Goal: Information Seeking & Learning: Learn about a topic

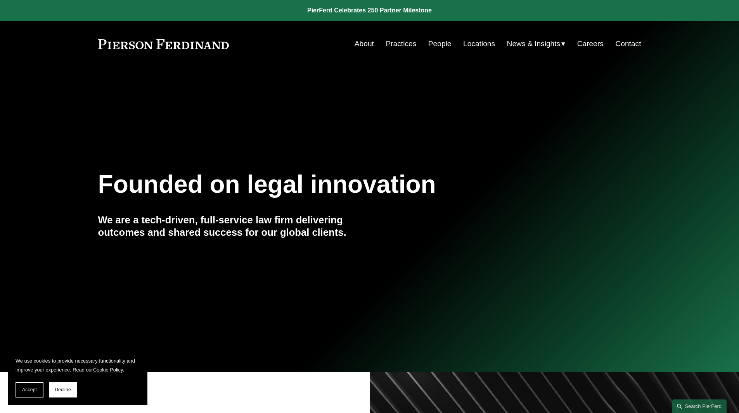
click at [439, 39] on link "People" at bounding box center [439, 43] width 23 height 15
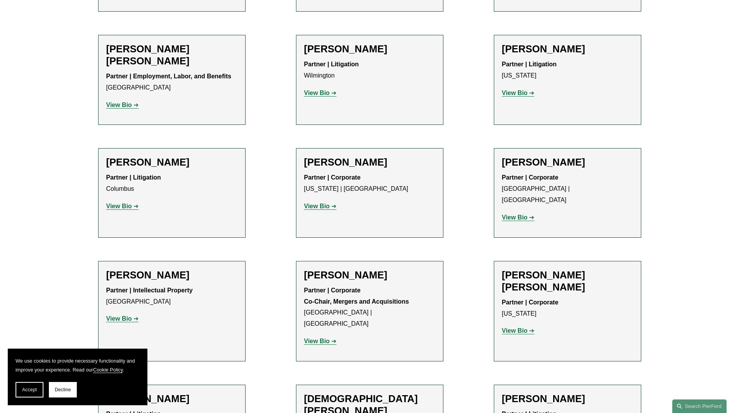
scroll to position [1939, 0]
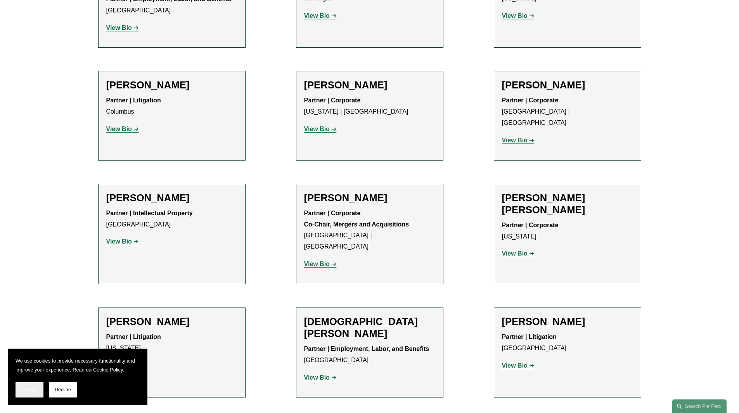
click at [26, 387] on span "Accept" at bounding box center [29, 389] width 15 height 5
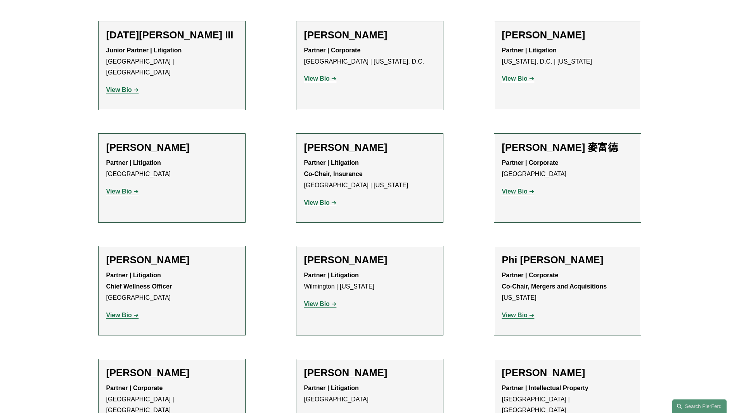
scroll to position [6512, 0]
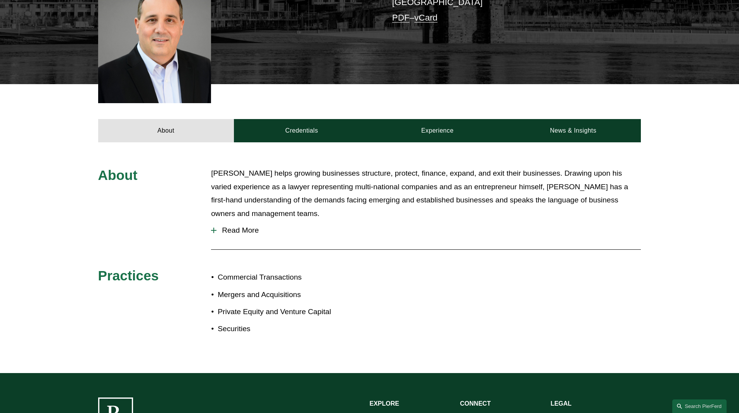
scroll to position [233, 0]
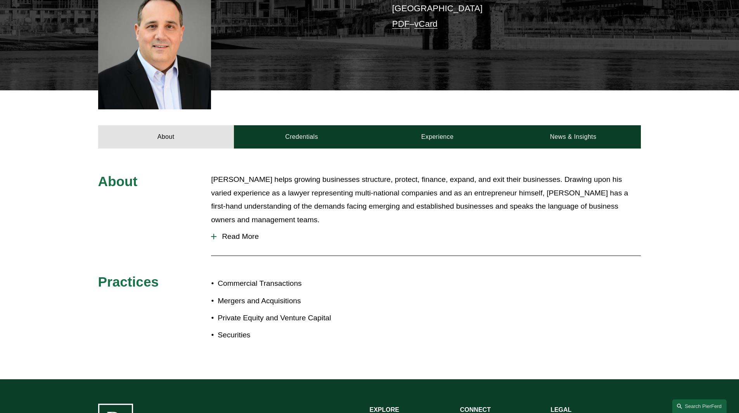
click at [247, 232] on span "Read More" at bounding box center [428, 236] width 424 height 9
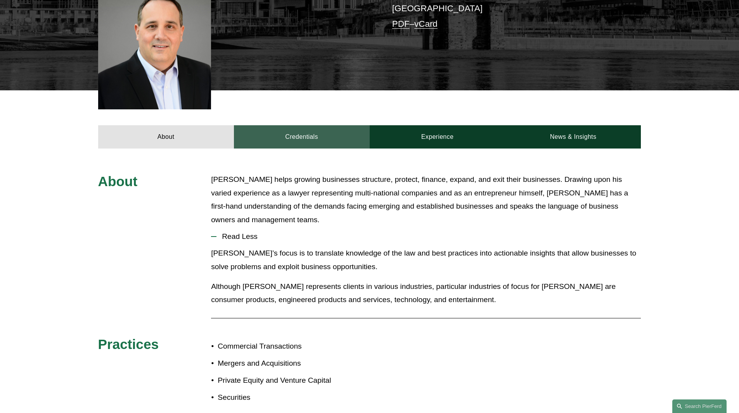
click at [291, 125] on link "Credentials" at bounding box center [302, 136] width 136 height 23
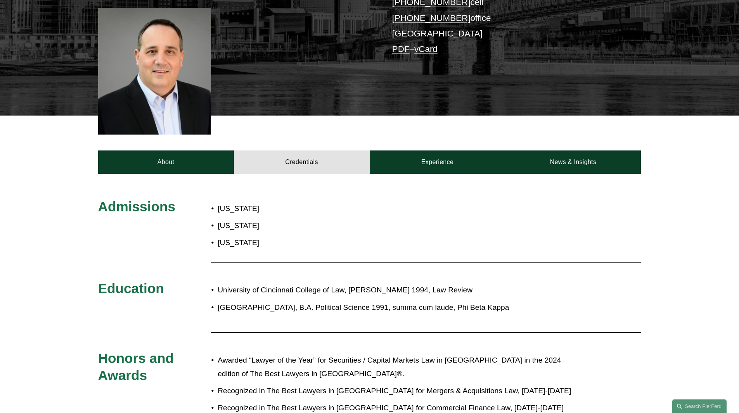
scroll to position [194, 0]
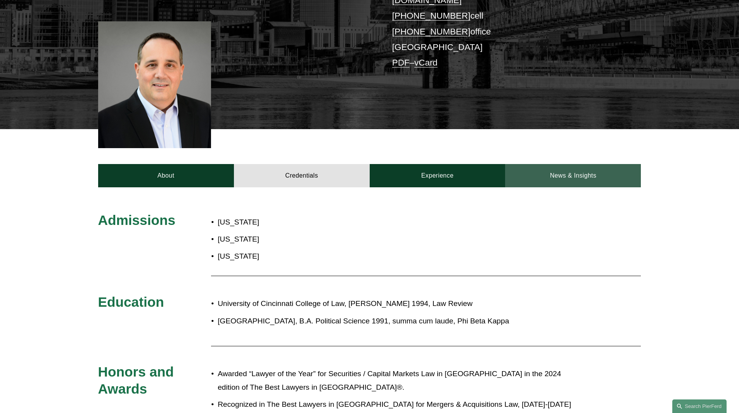
click at [564, 164] on link "News & Insights" at bounding box center [573, 175] width 136 height 23
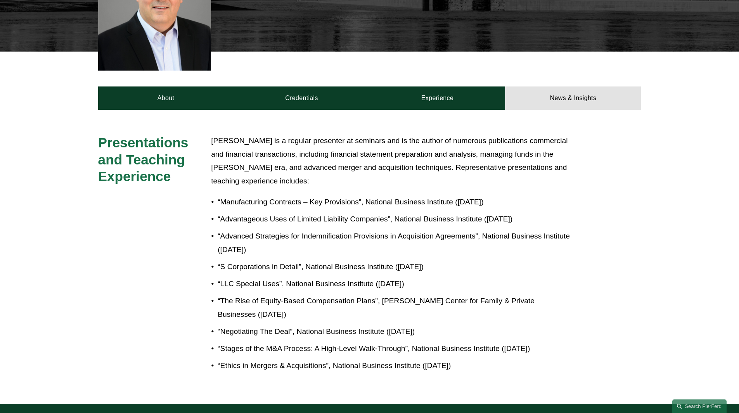
scroll to position [310, 0]
